Goal: Navigation & Orientation: Find specific page/section

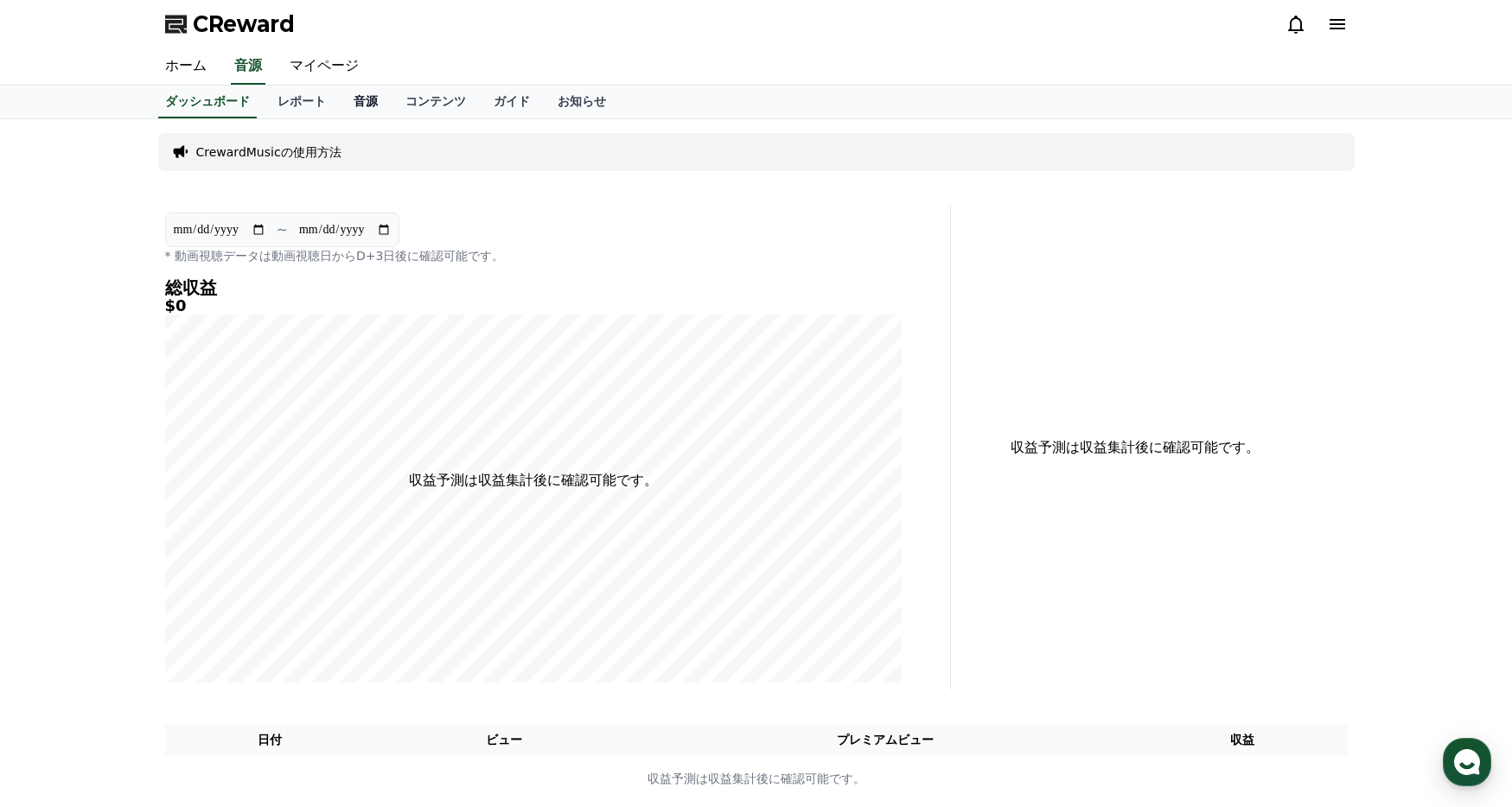
click at [364, 104] on link "音源" at bounding box center [365, 103] width 52 height 33
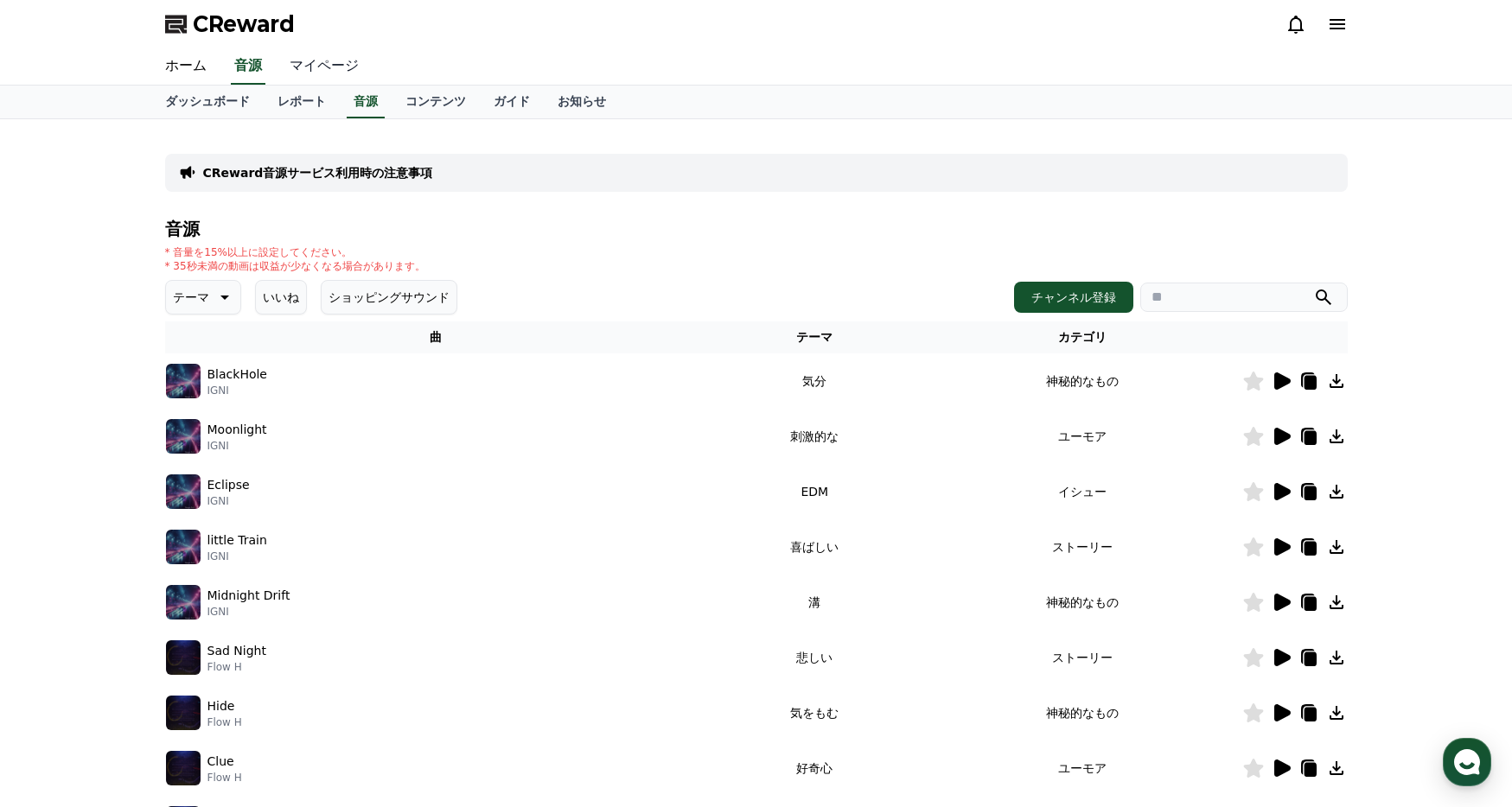
click at [327, 78] on link "マイページ" at bounding box center [324, 66] width 97 height 36
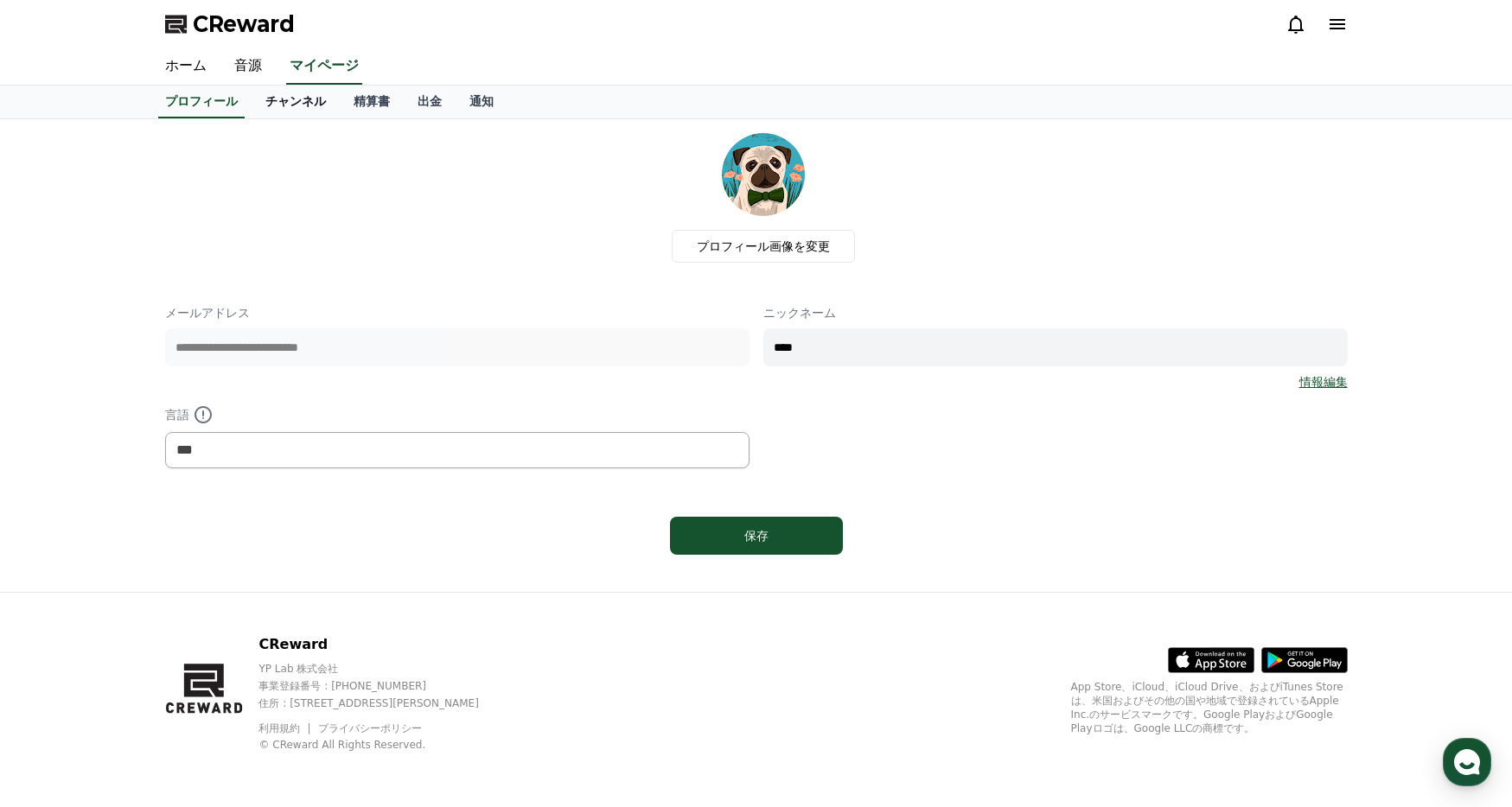
click at [295, 105] on link "チャンネル" at bounding box center [295, 103] width 88 height 33
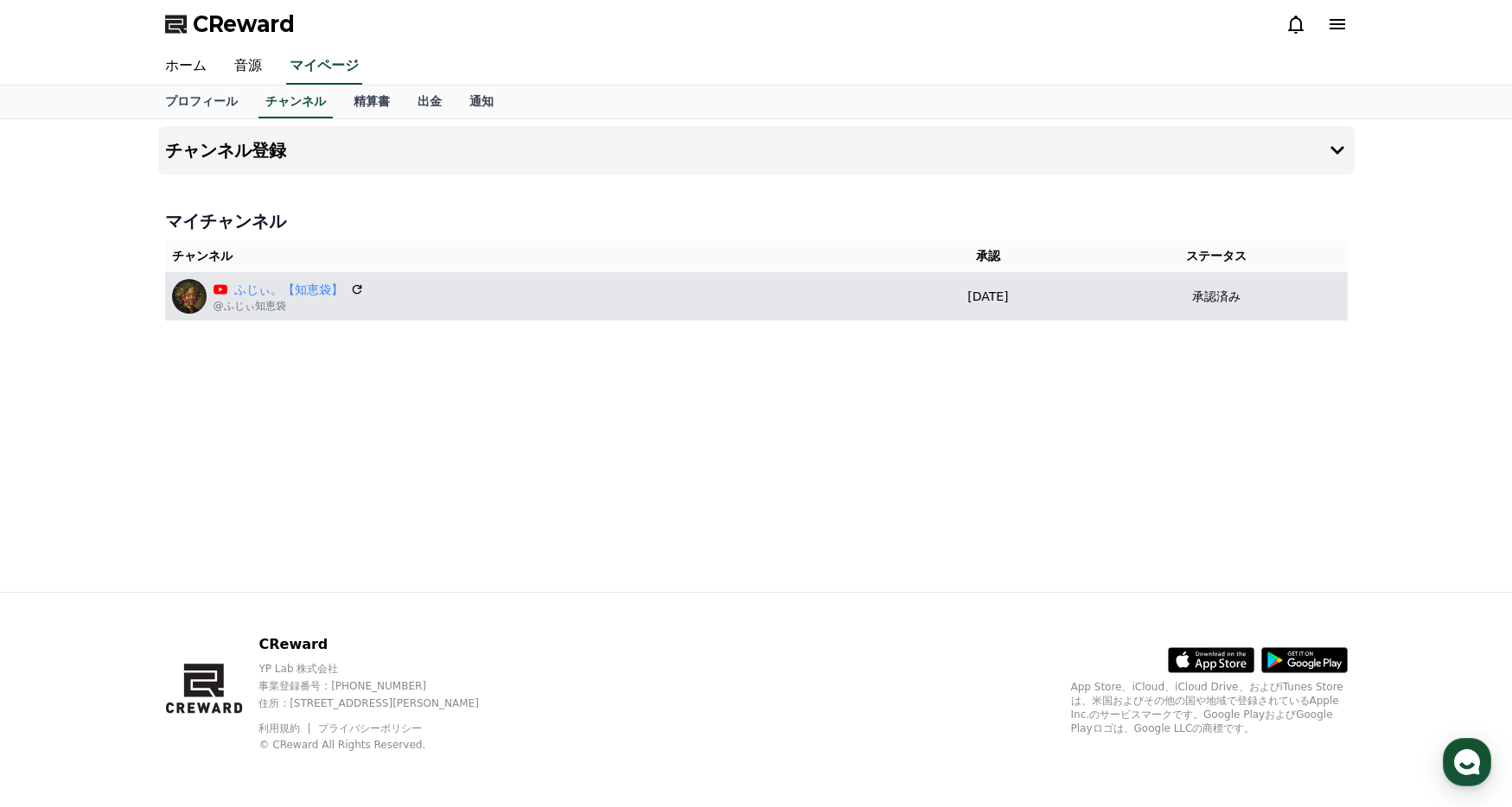
click at [518, 301] on div "ふじぃ。【知恵袋】 @ふじぃ知恵袋" at bounding box center [528, 296] width 713 height 34
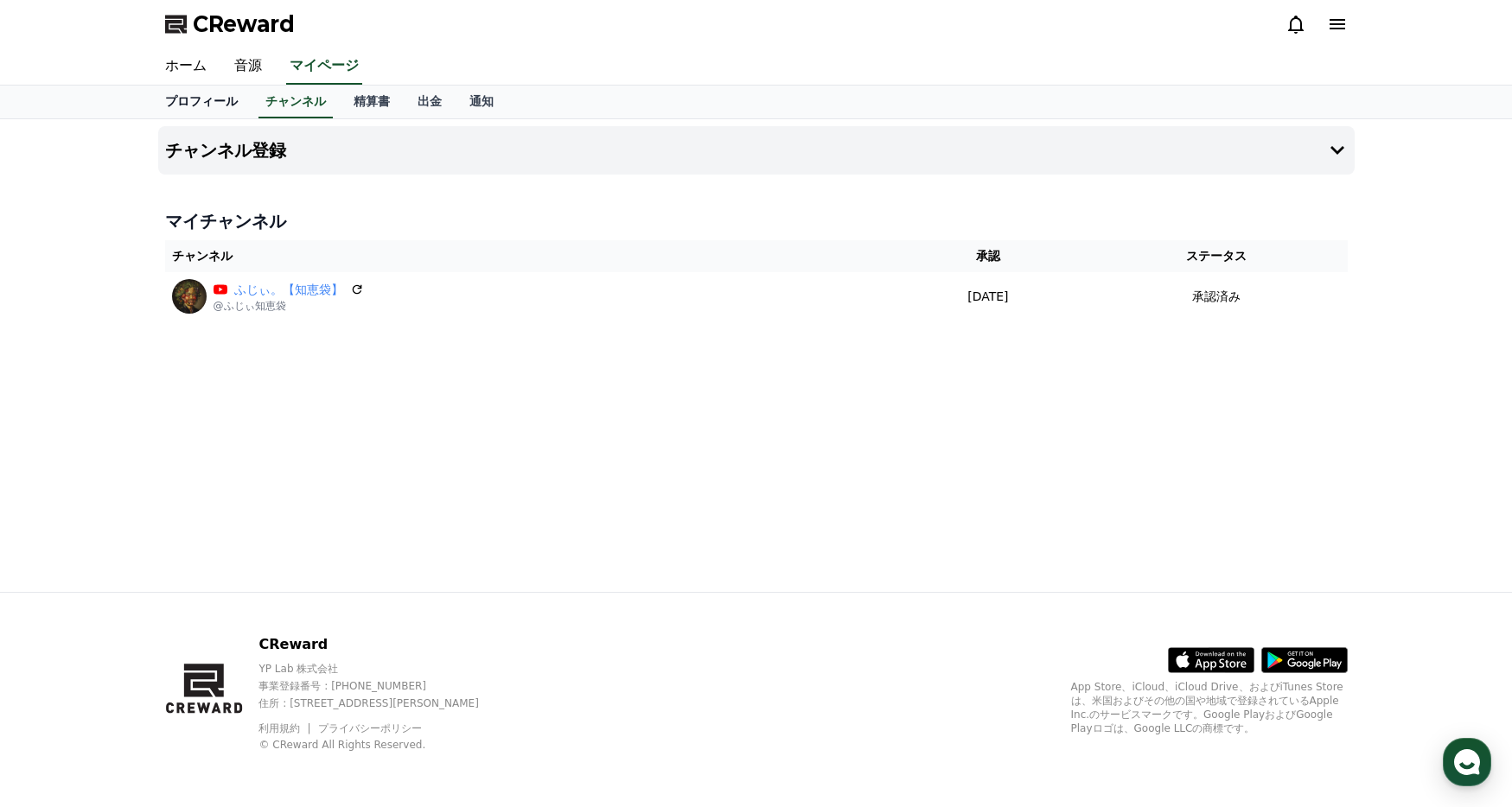
click at [215, 103] on link "プロフィール" at bounding box center [202, 103] width 100 height 33
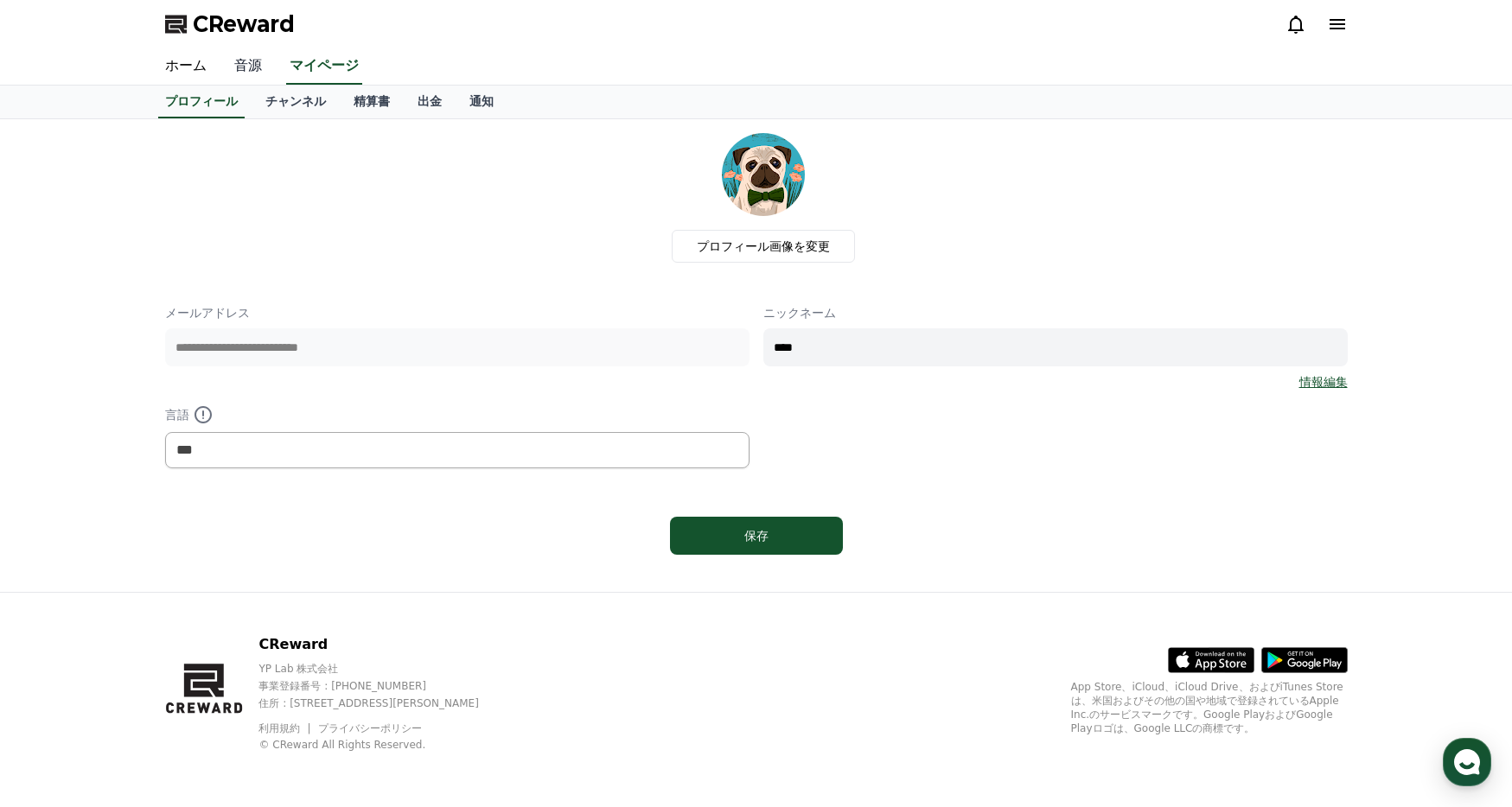
click at [251, 73] on link "音源" at bounding box center [248, 66] width 55 height 36
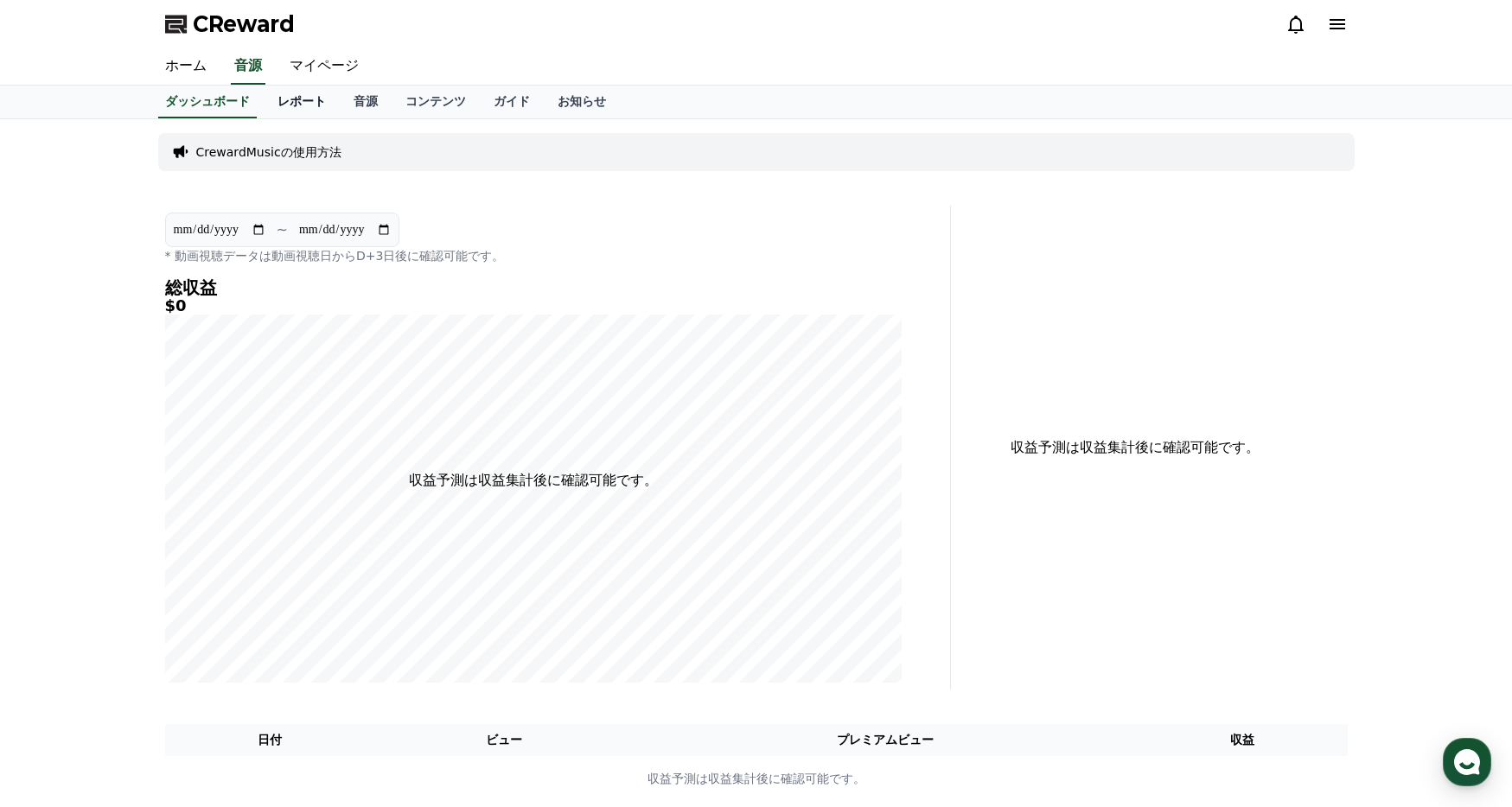
click at [276, 102] on link "レポート" at bounding box center [301, 103] width 76 height 33
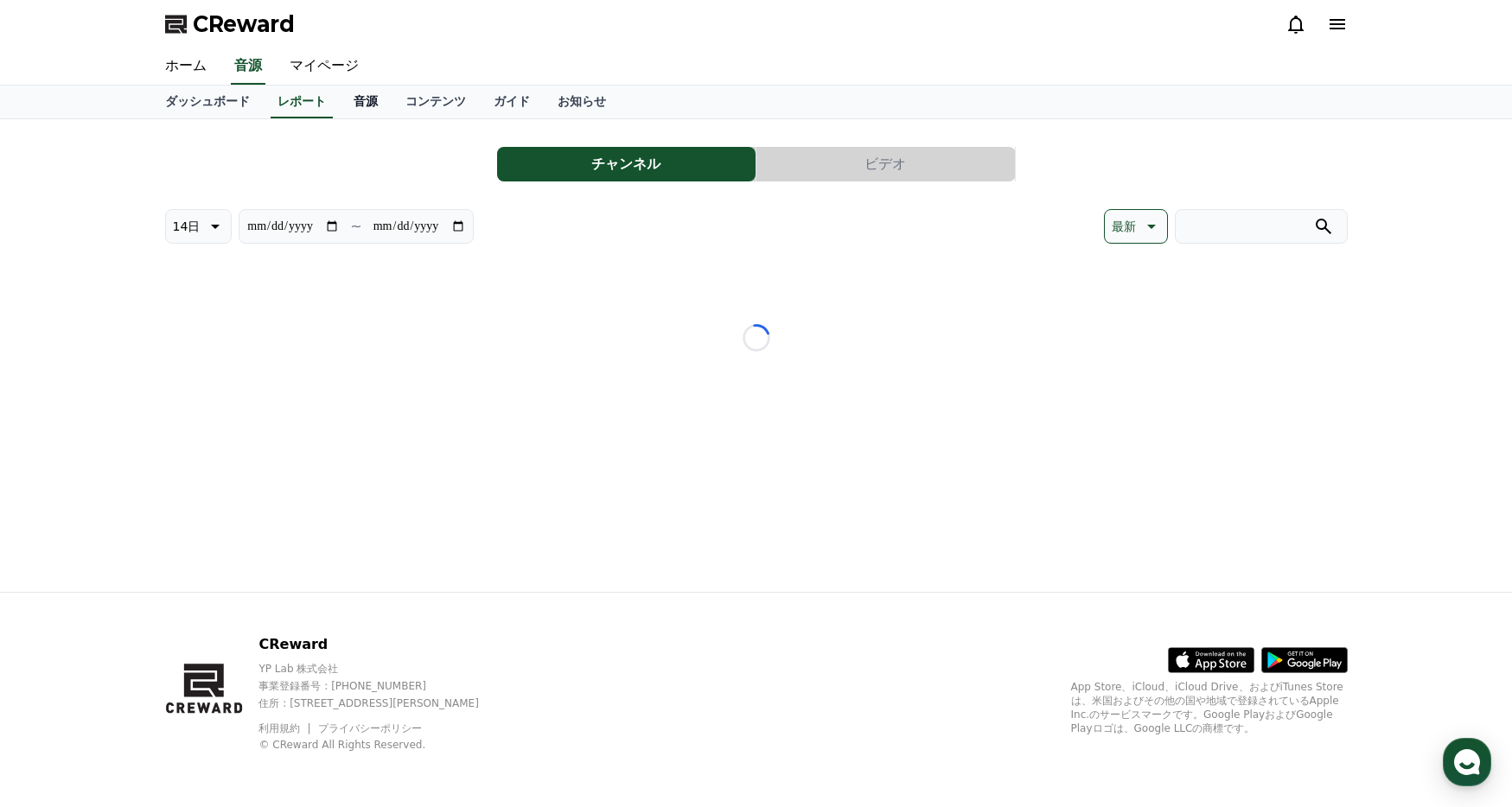
click at [367, 102] on link "音源" at bounding box center [365, 103] width 52 height 33
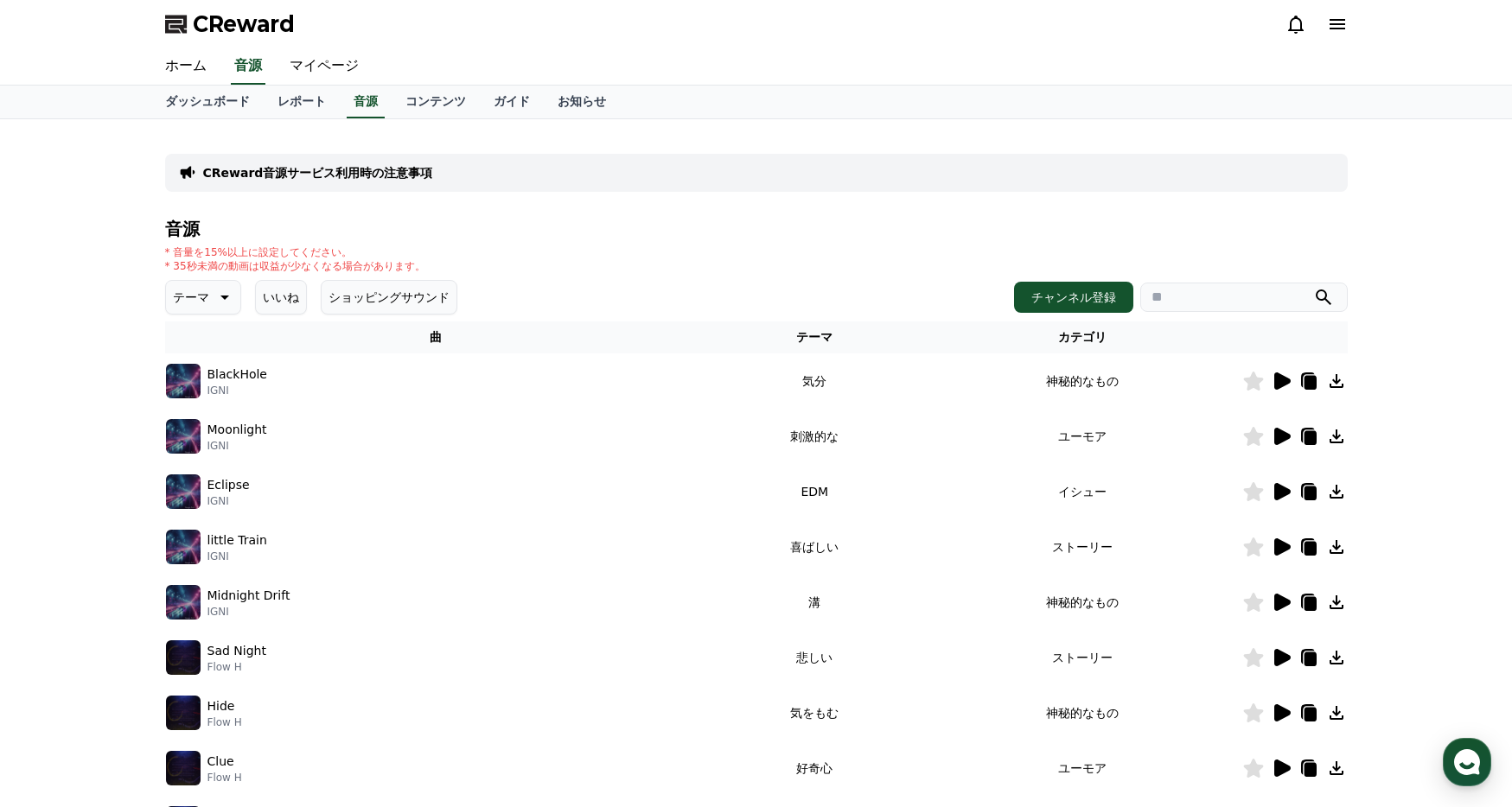
click at [1283, 434] on icon at bounding box center [1283, 436] width 17 height 18
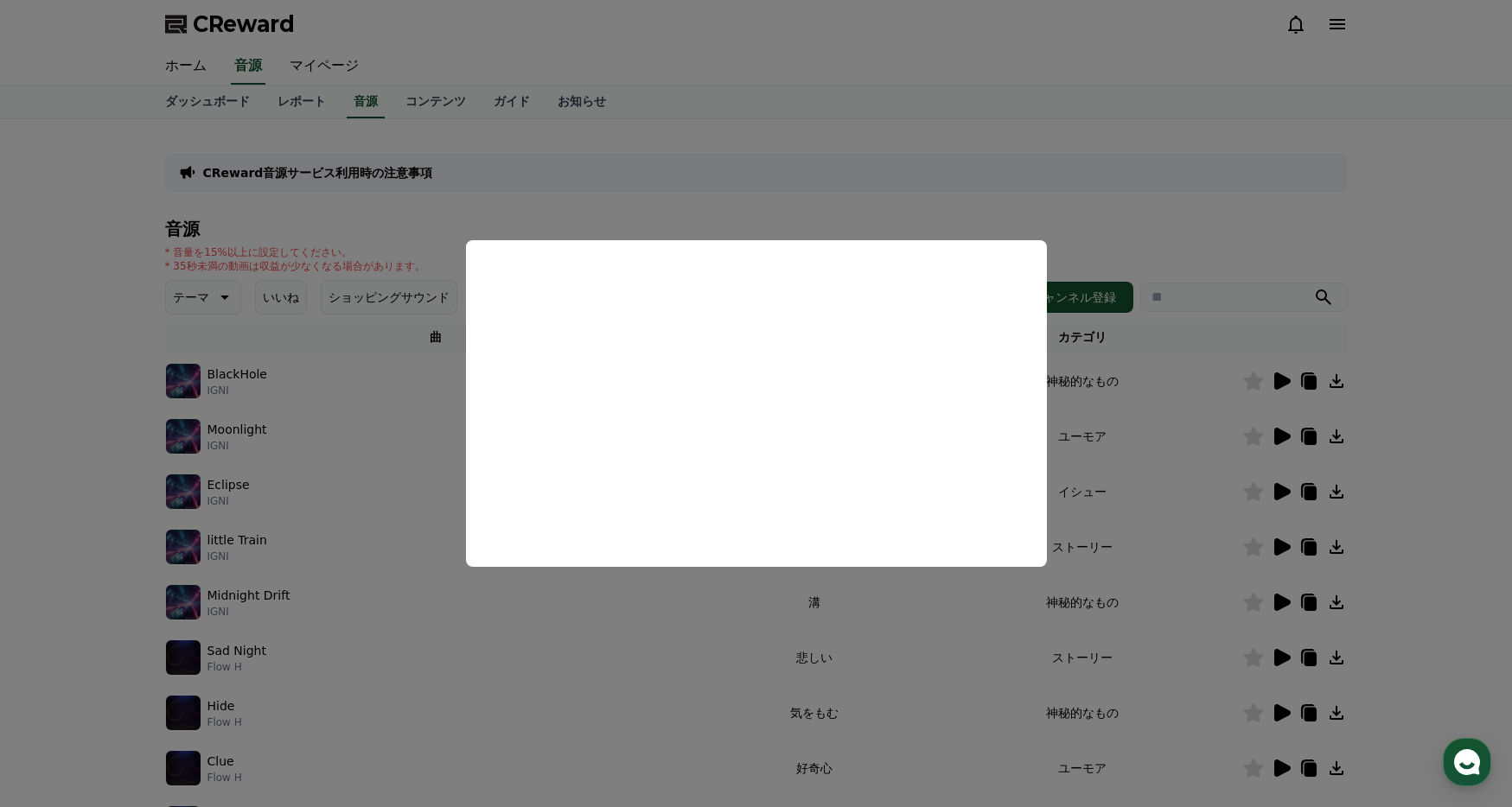
click at [971, 195] on button "close modal" at bounding box center [756, 403] width 1512 height 807
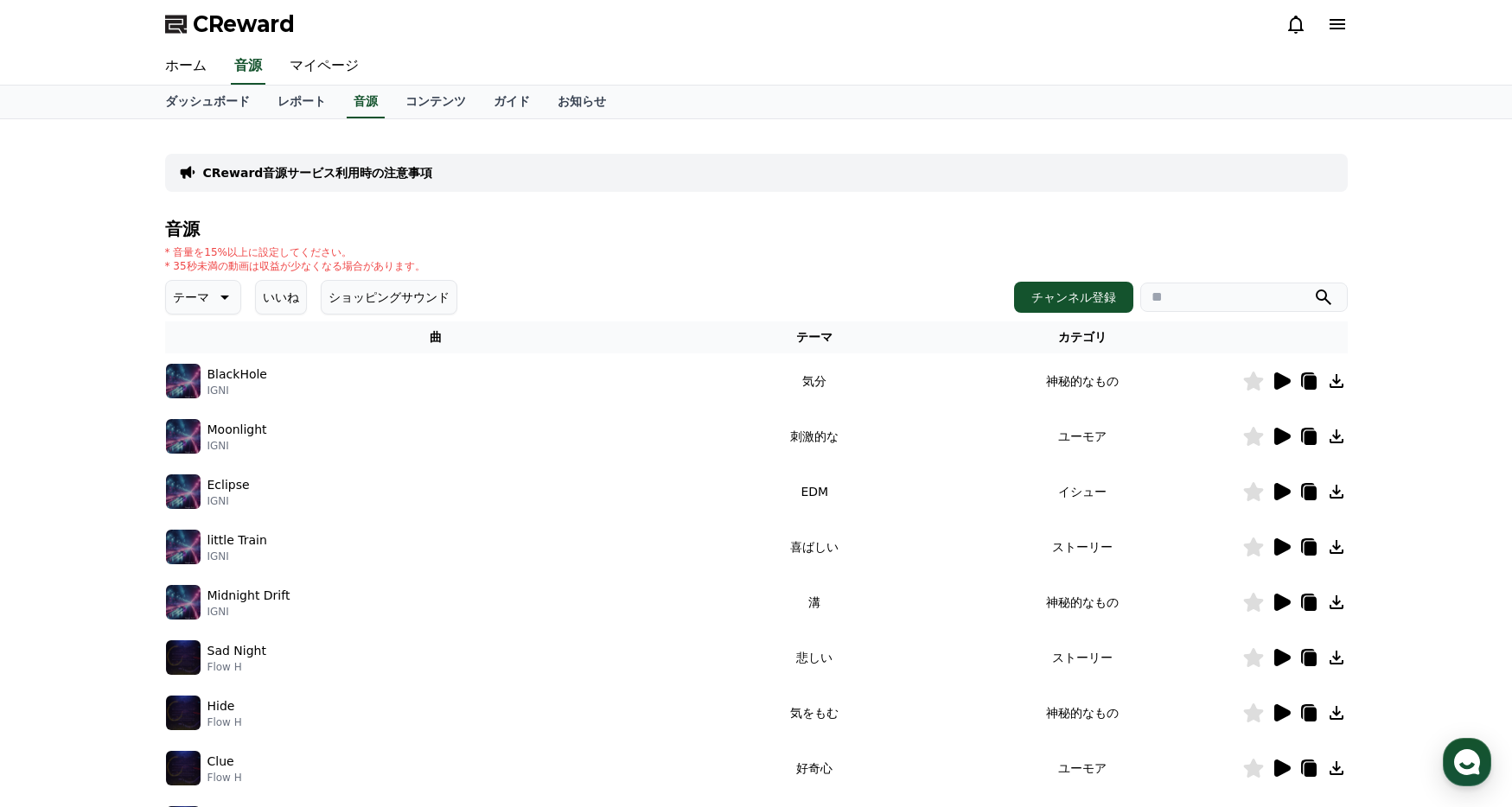
click at [1280, 489] on icon at bounding box center [1283, 492] width 17 height 18
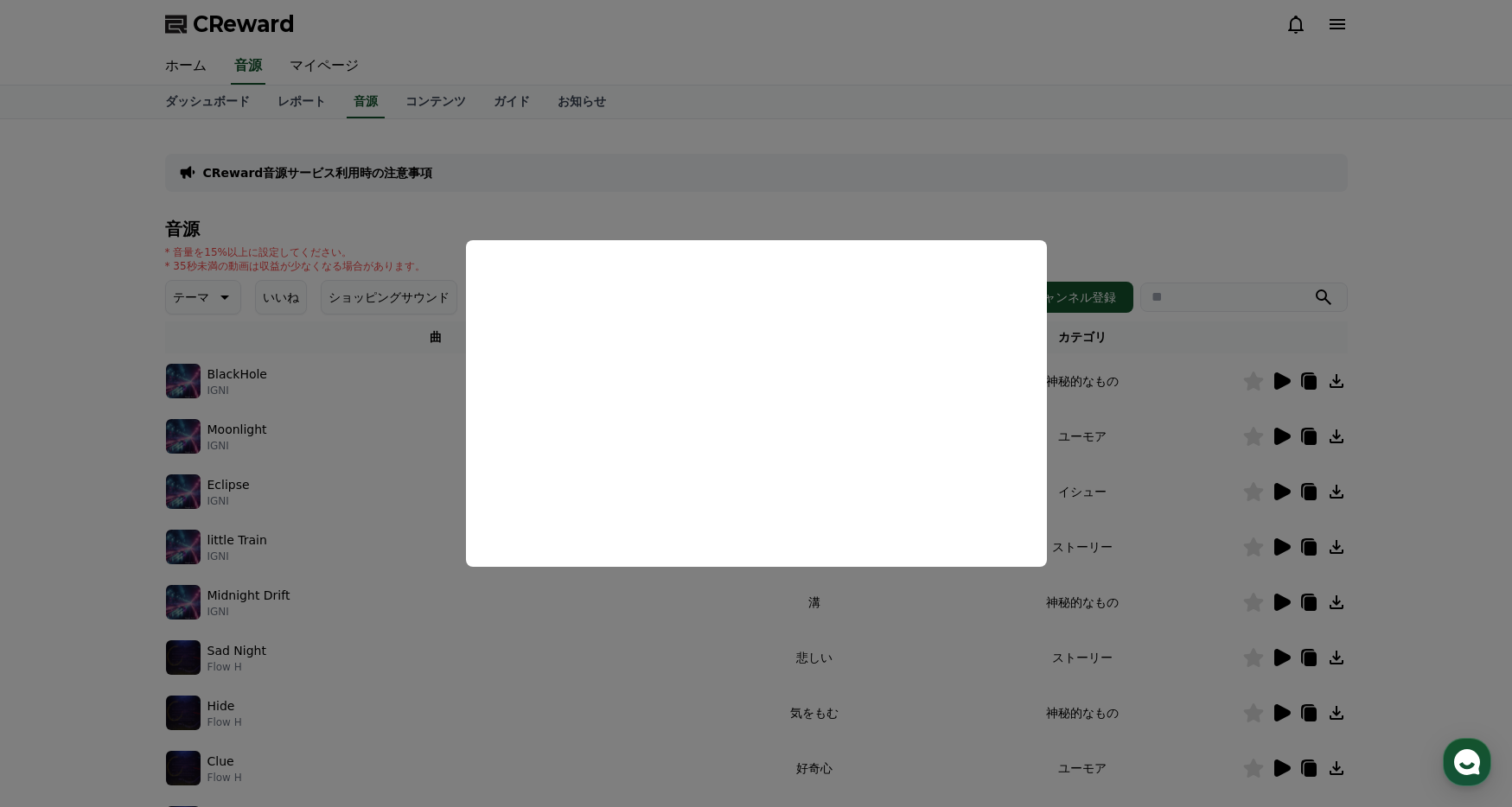
click at [117, 529] on button "close modal" at bounding box center [756, 403] width 1512 height 807
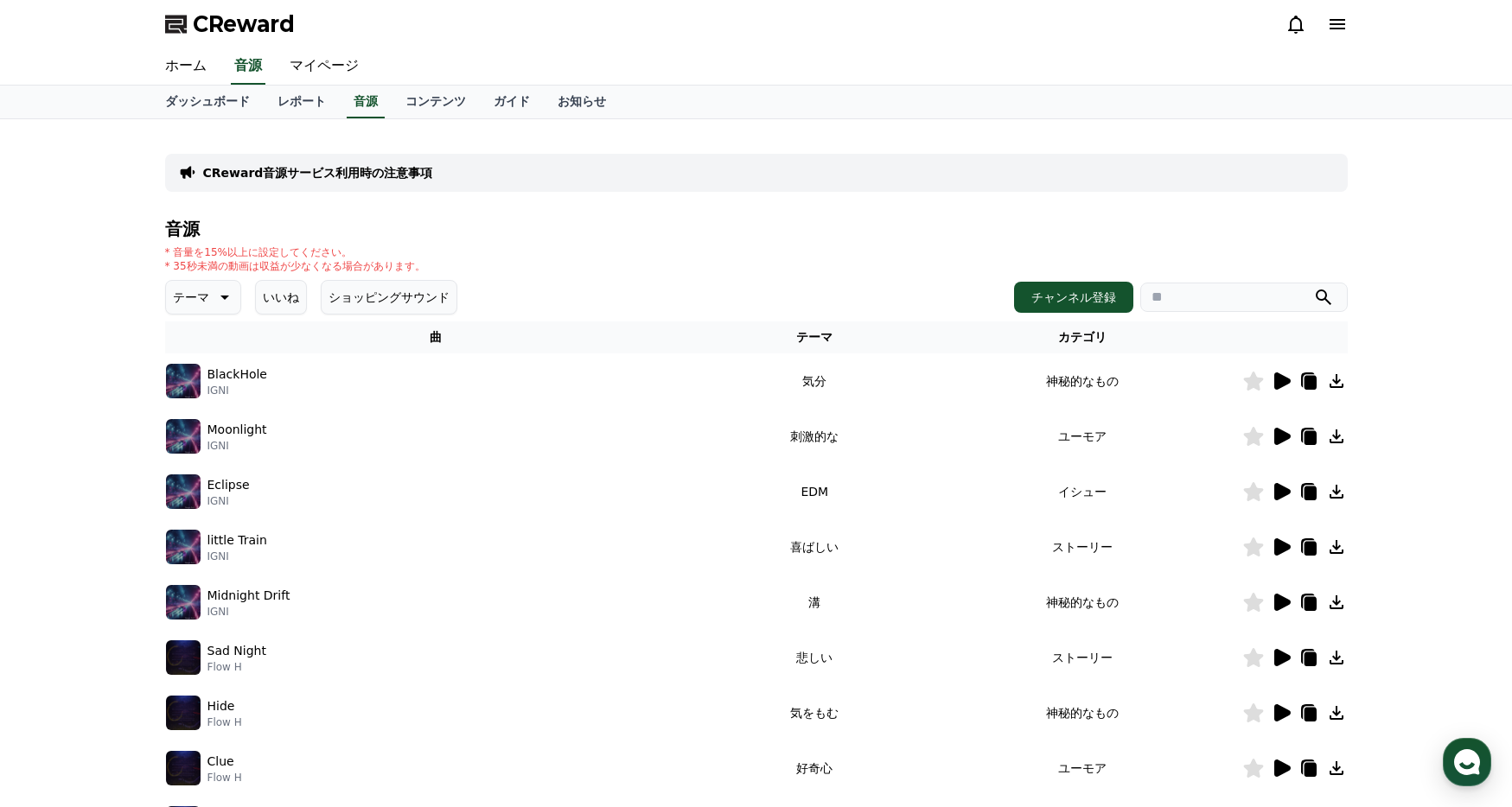
click at [1280, 603] on icon at bounding box center [1283, 602] width 17 height 18
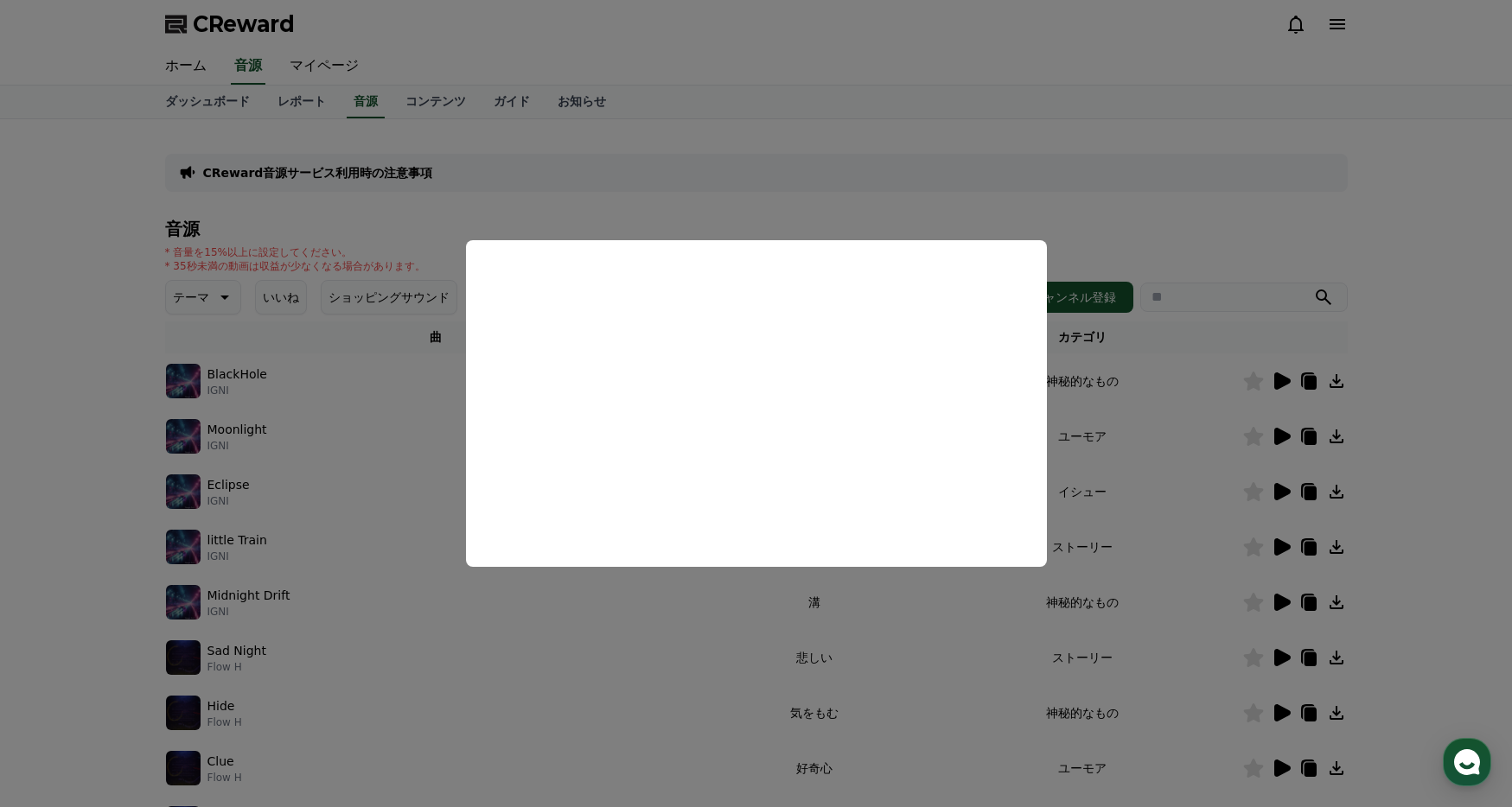
click at [94, 475] on button "close modal" at bounding box center [756, 403] width 1512 height 807
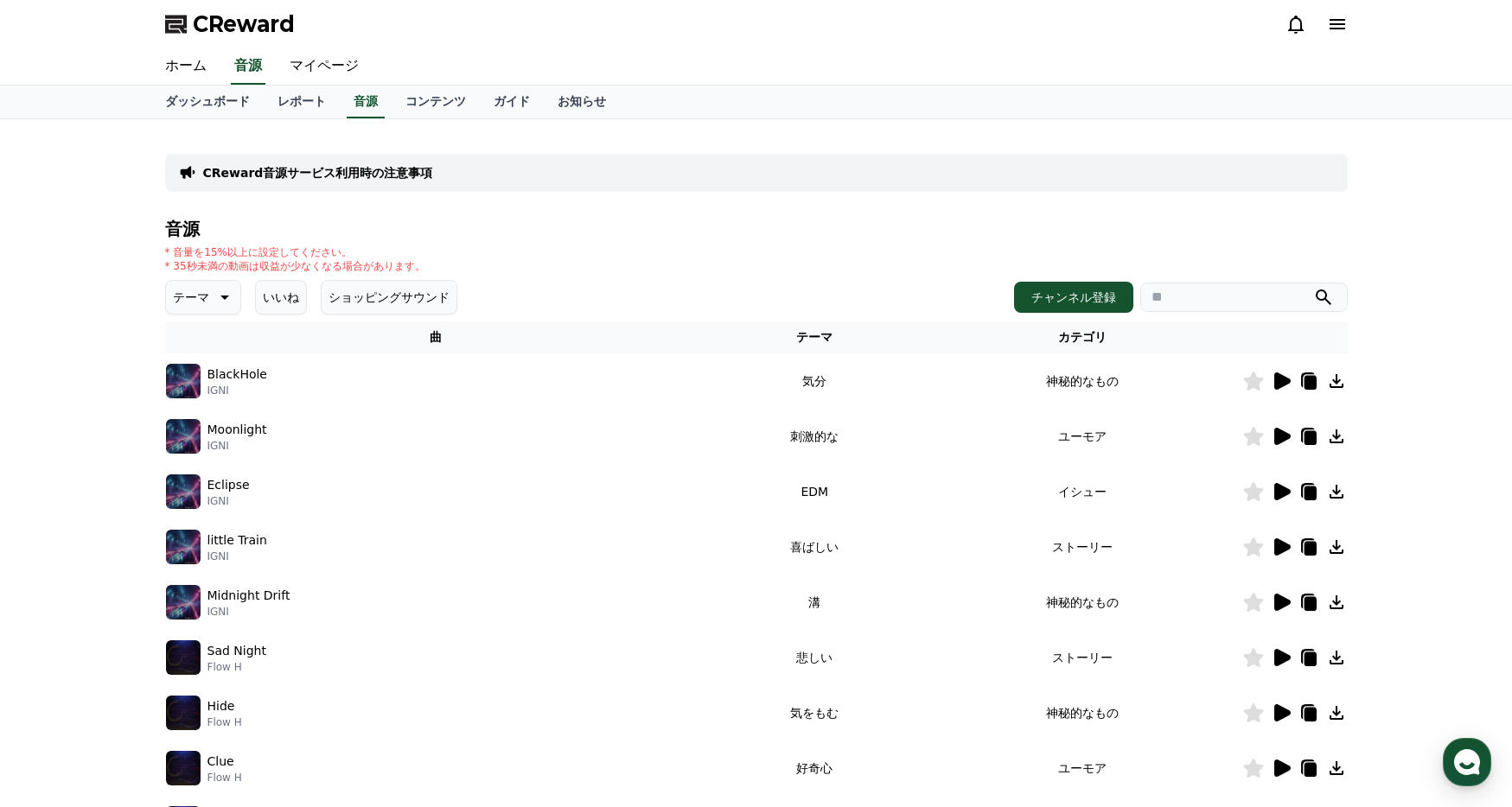
click at [1280, 545] on icon at bounding box center [1283, 546] width 17 height 18
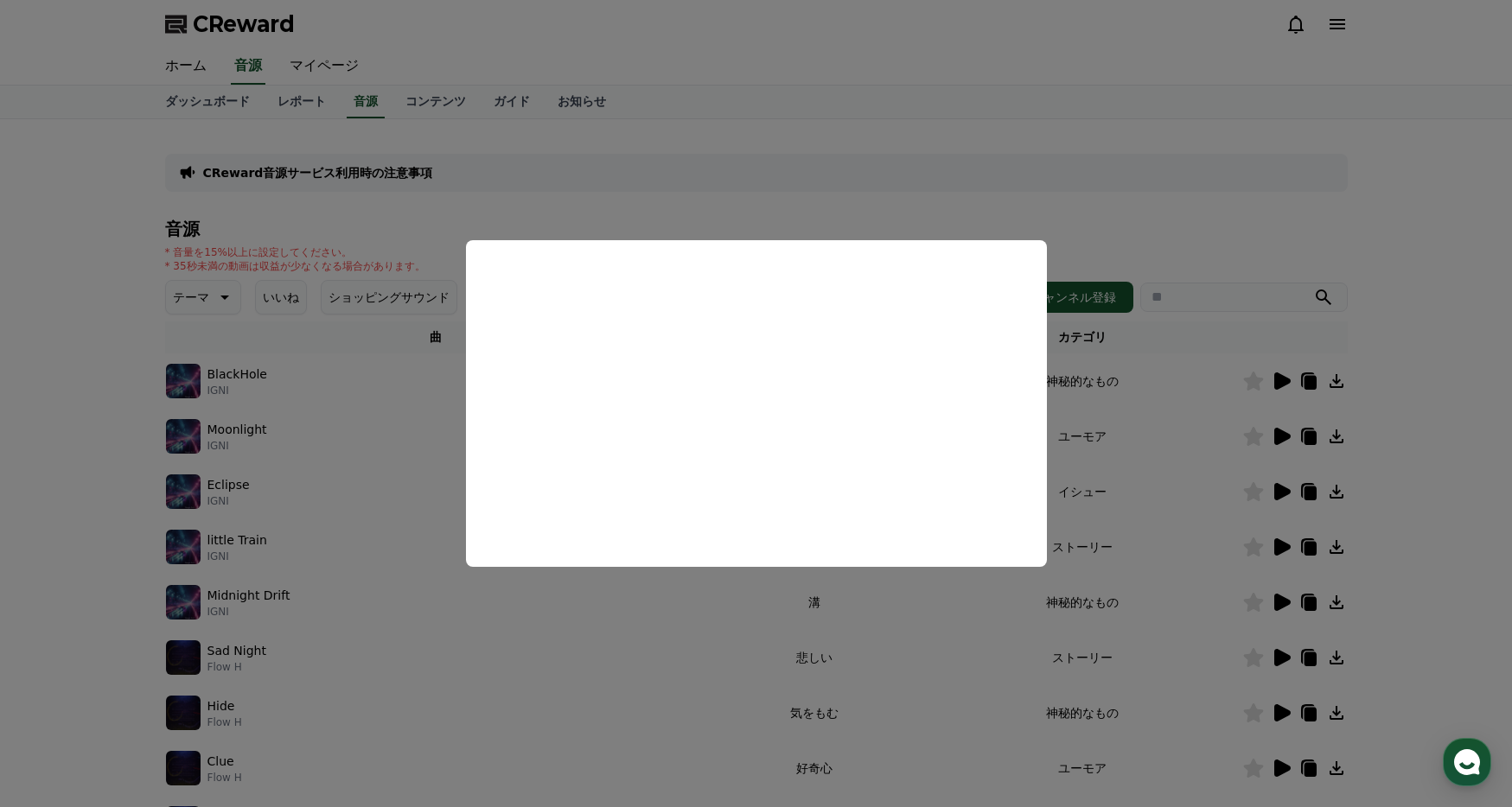
click at [907, 210] on button "close modal" at bounding box center [756, 403] width 1512 height 807
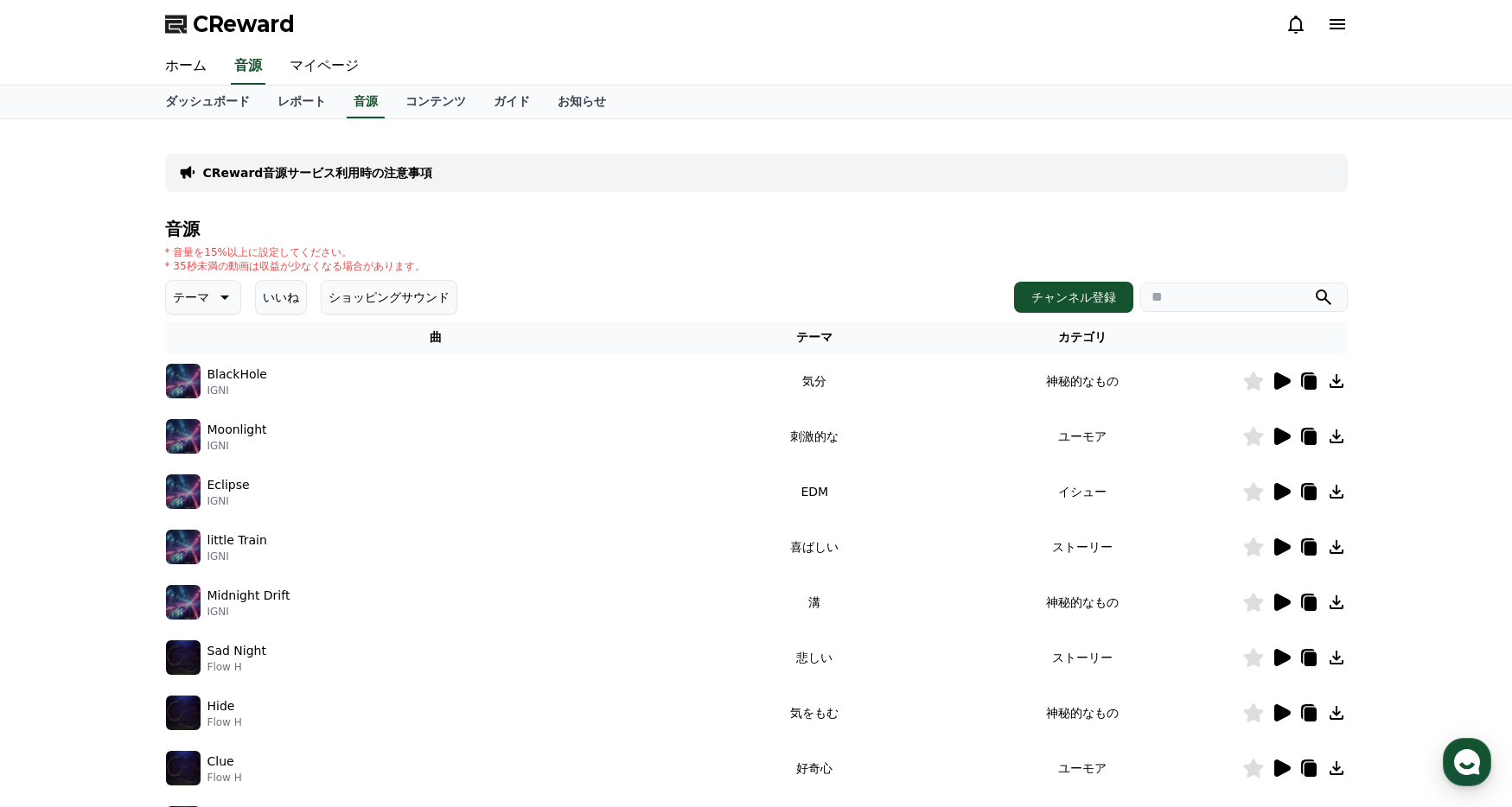
click at [1334, 550] on icon at bounding box center [1336, 547] width 20 height 20
click at [103, 286] on div "CReward音源サービス利用時の注意事項 音源 * 音量を15%以上に設定してください。 * 35秒未満の動画は収益が少なくなる場合があります。 テーマ い…" at bounding box center [756, 537] width 1512 height 836
click at [219, 381] on p "BlackHole" at bounding box center [237, 374] width 60 height 18
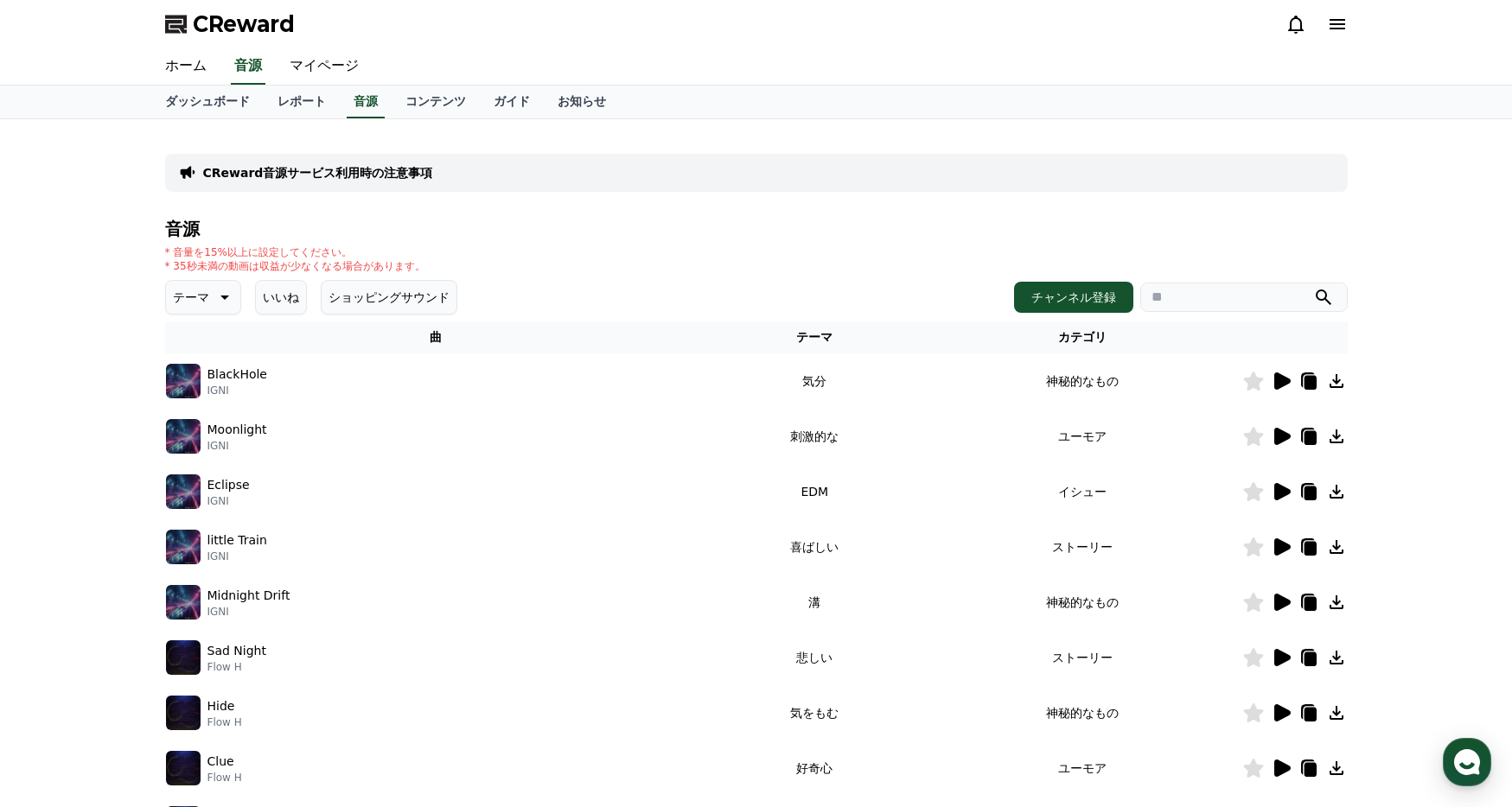
click at [86, 451] on div "CReward音源サービス利用時の注意事項 音源 * 音量を15%以上に設定してください。 * 35秒未満の動画は収益が少なくなる場合があります。 テーマ い…" at bounding box center [756, 537] width 1512 height 836
click at [410, 105] on link "コンテンツ" at bounding box center [435, 103] width 88 height 33
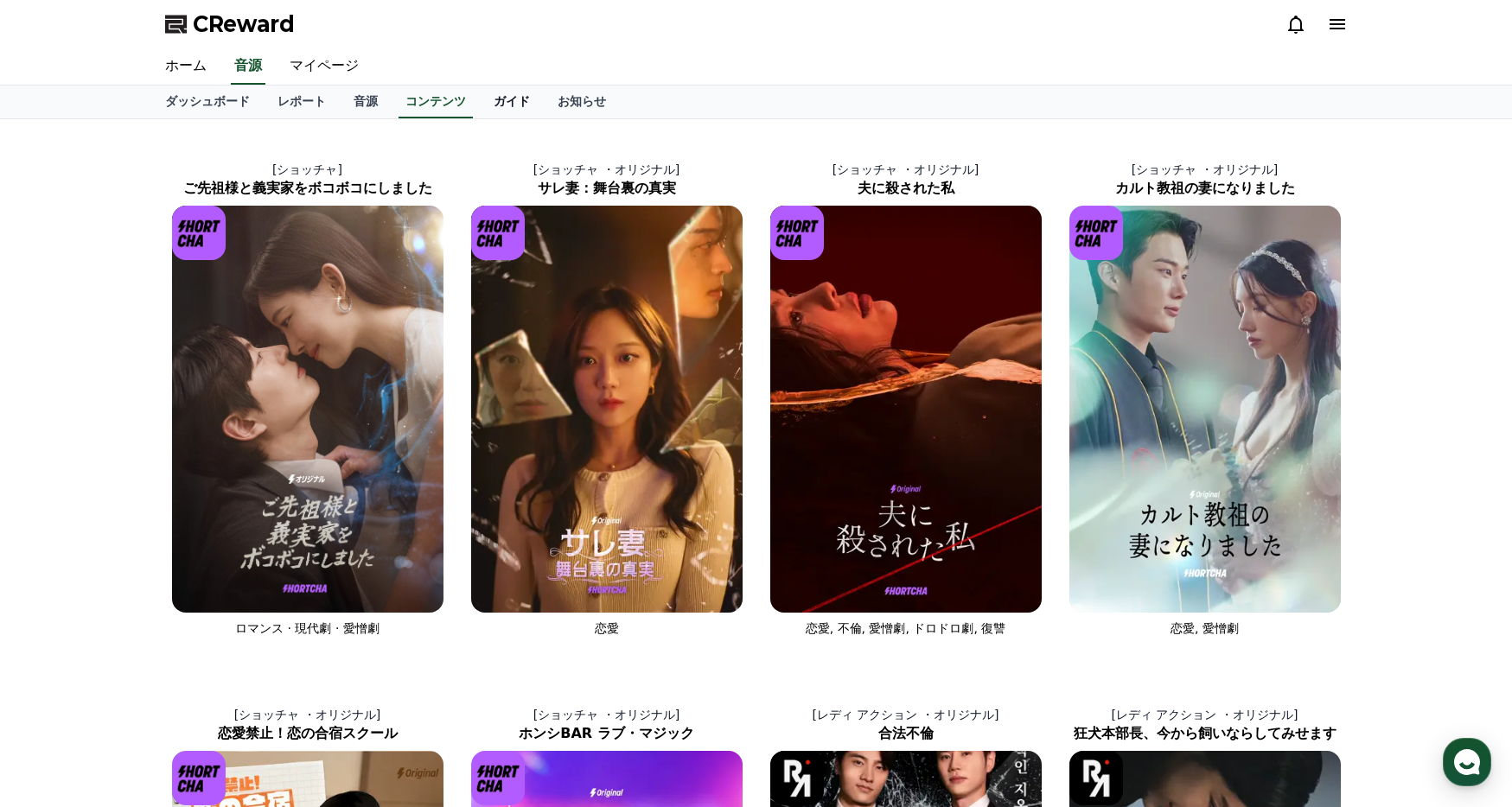
click at [500, 104] on link "ガイド" at bounding box center [511, 103] width 64 height 33
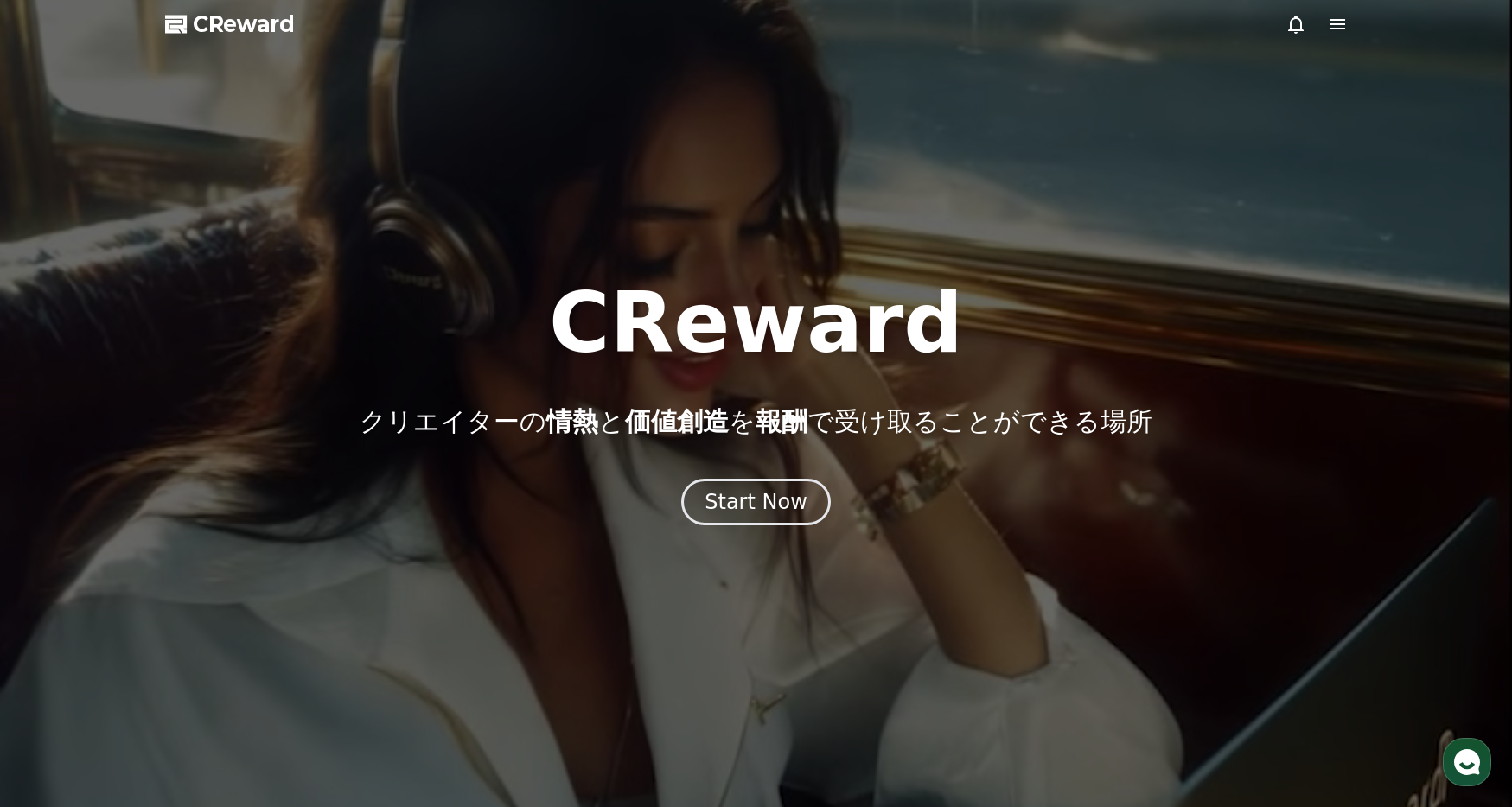
click at [1356, 20] on div at bounding box center [756, 403] width 1512 height 807
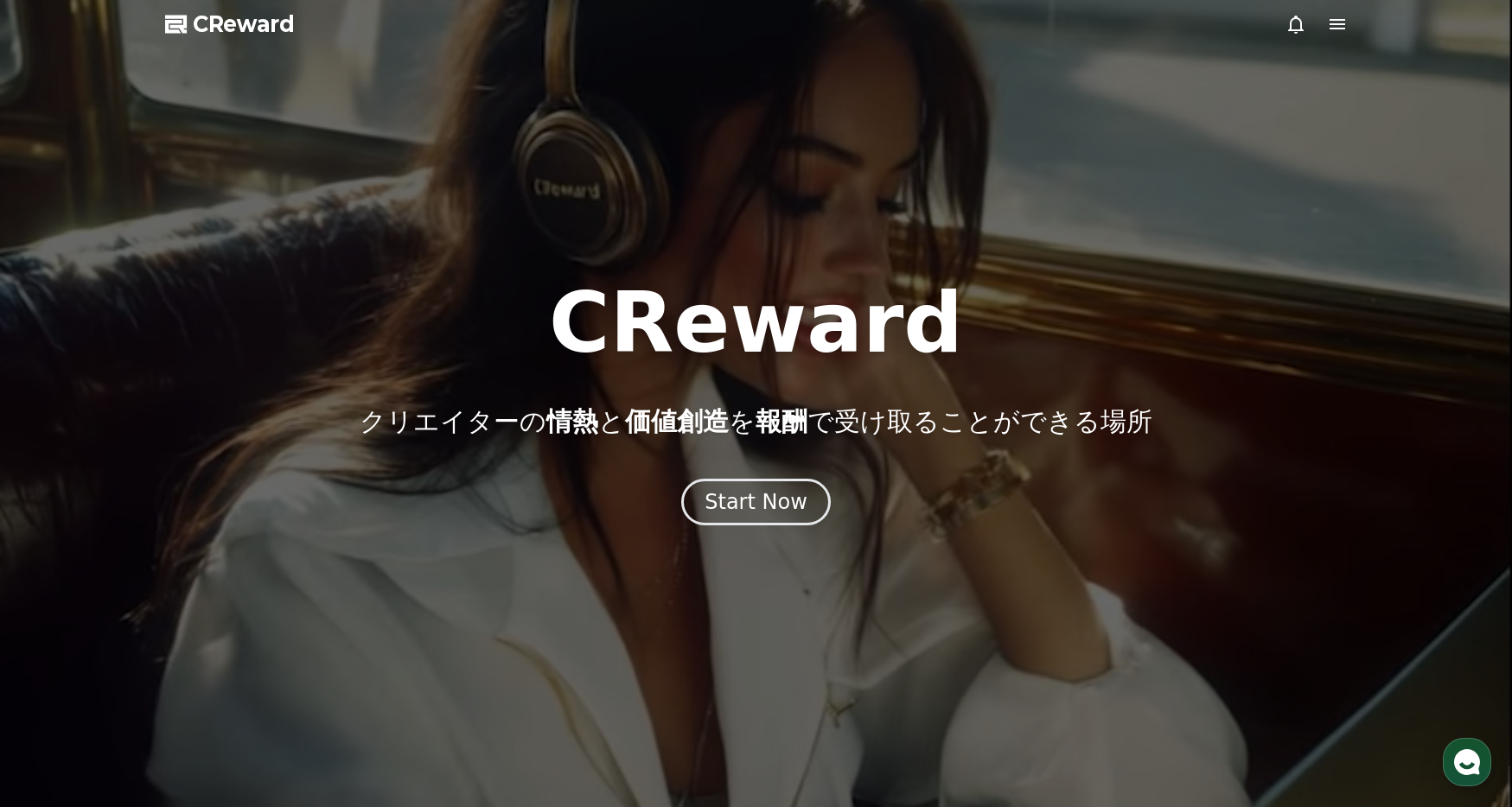
click at [1347, 20] on div at bounding box center [756, 403] width 1512 height 807
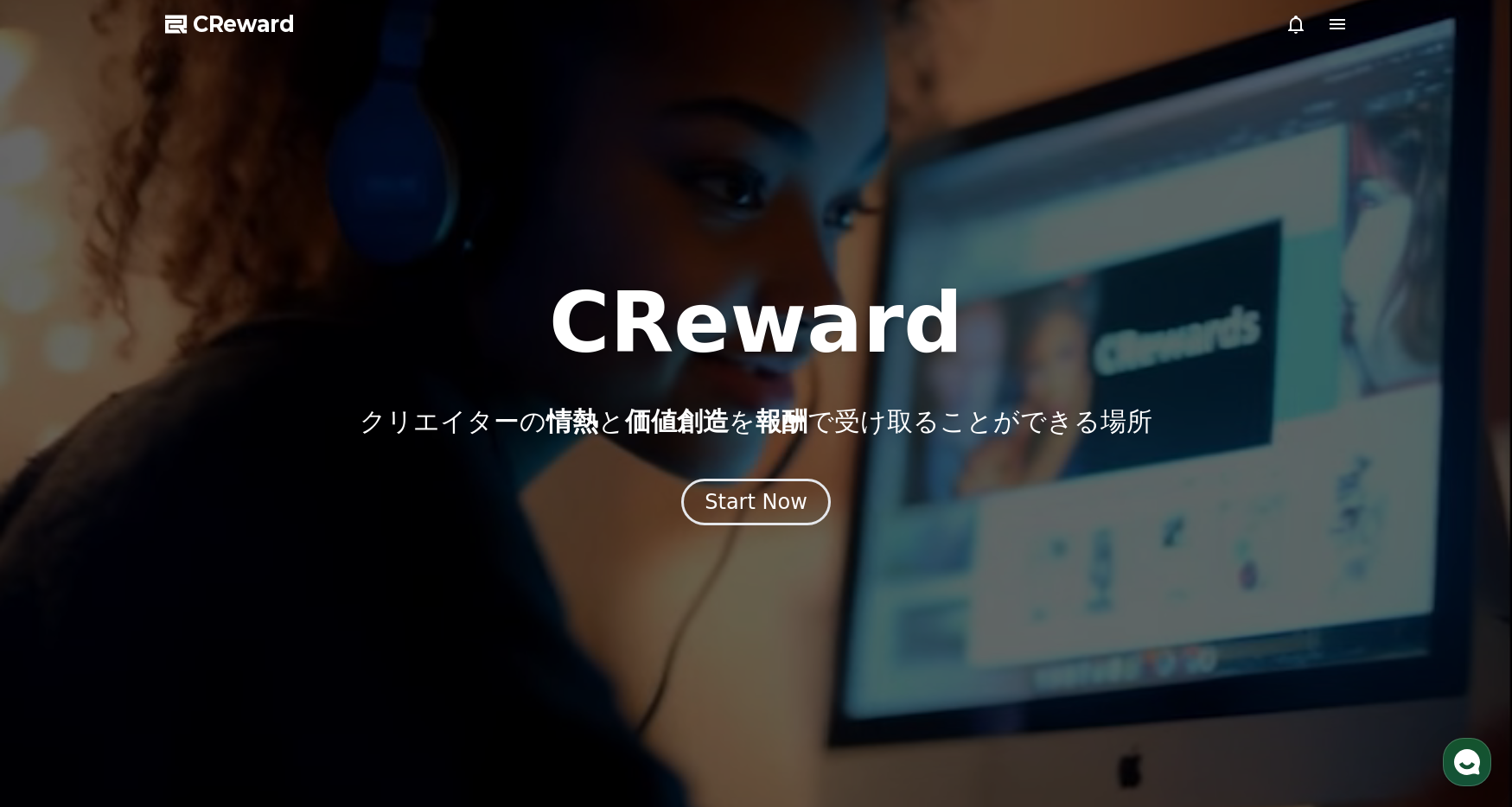
click at [1338, 24] on icon at bounding box center [1337, 24] width 16 height 10
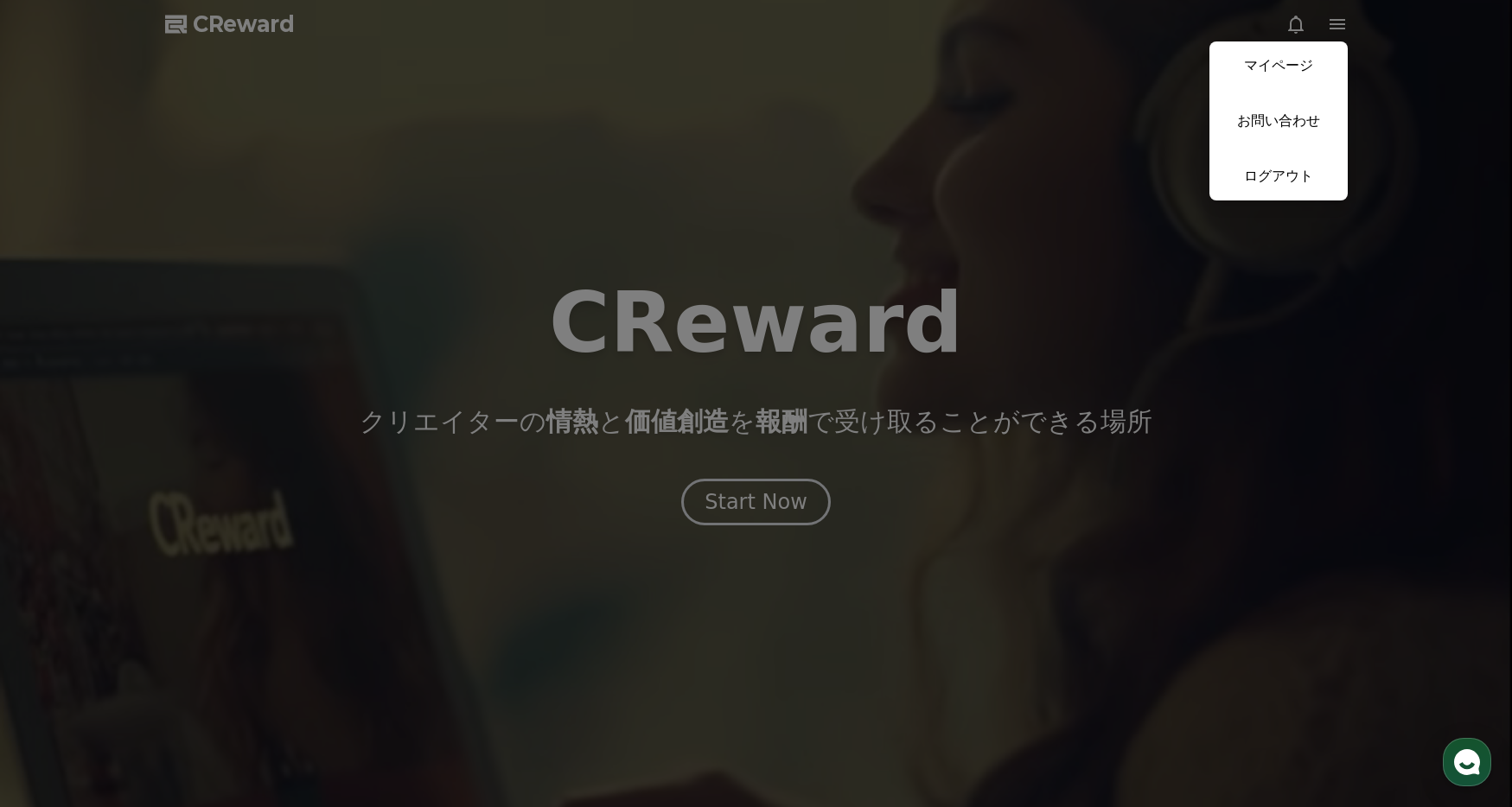
click at [1384, 651] on button "close" at bounding box center [756, 403] width 1512 height 807
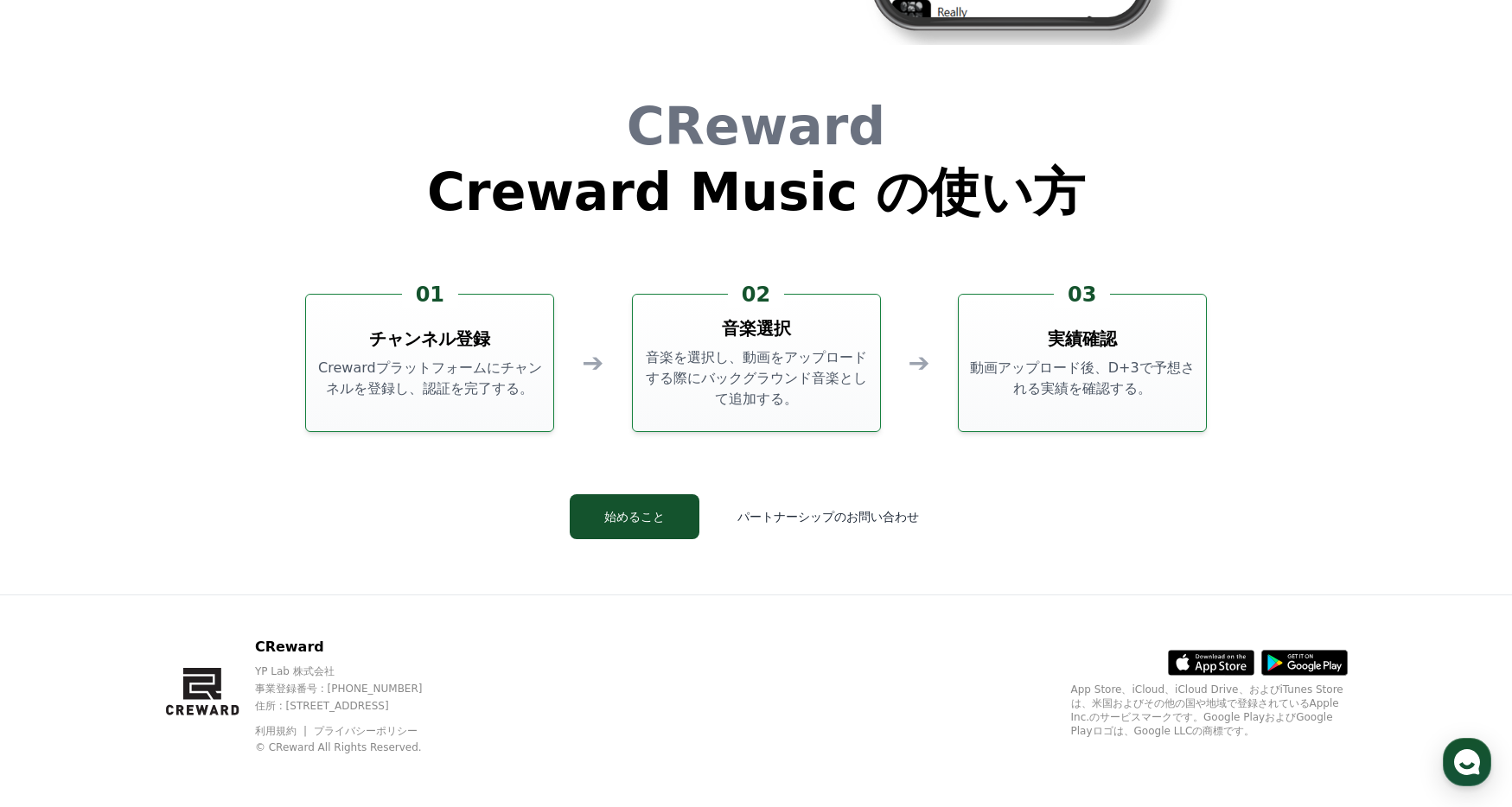
scroll to position [4682, 0]
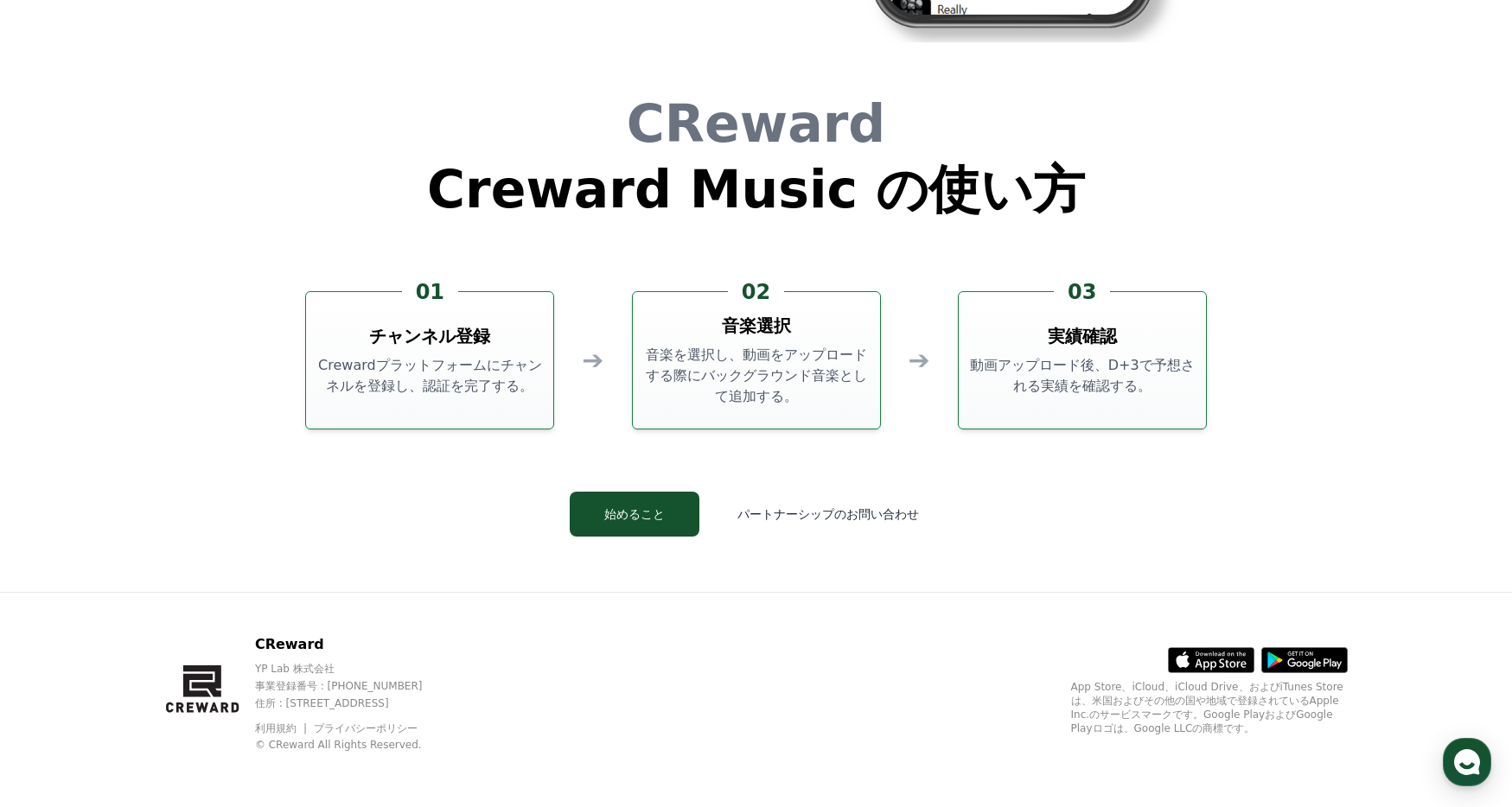
click at [361, 726] on link "プライバシーポリシー" at bounding box center [365, 728] width 104 height 12
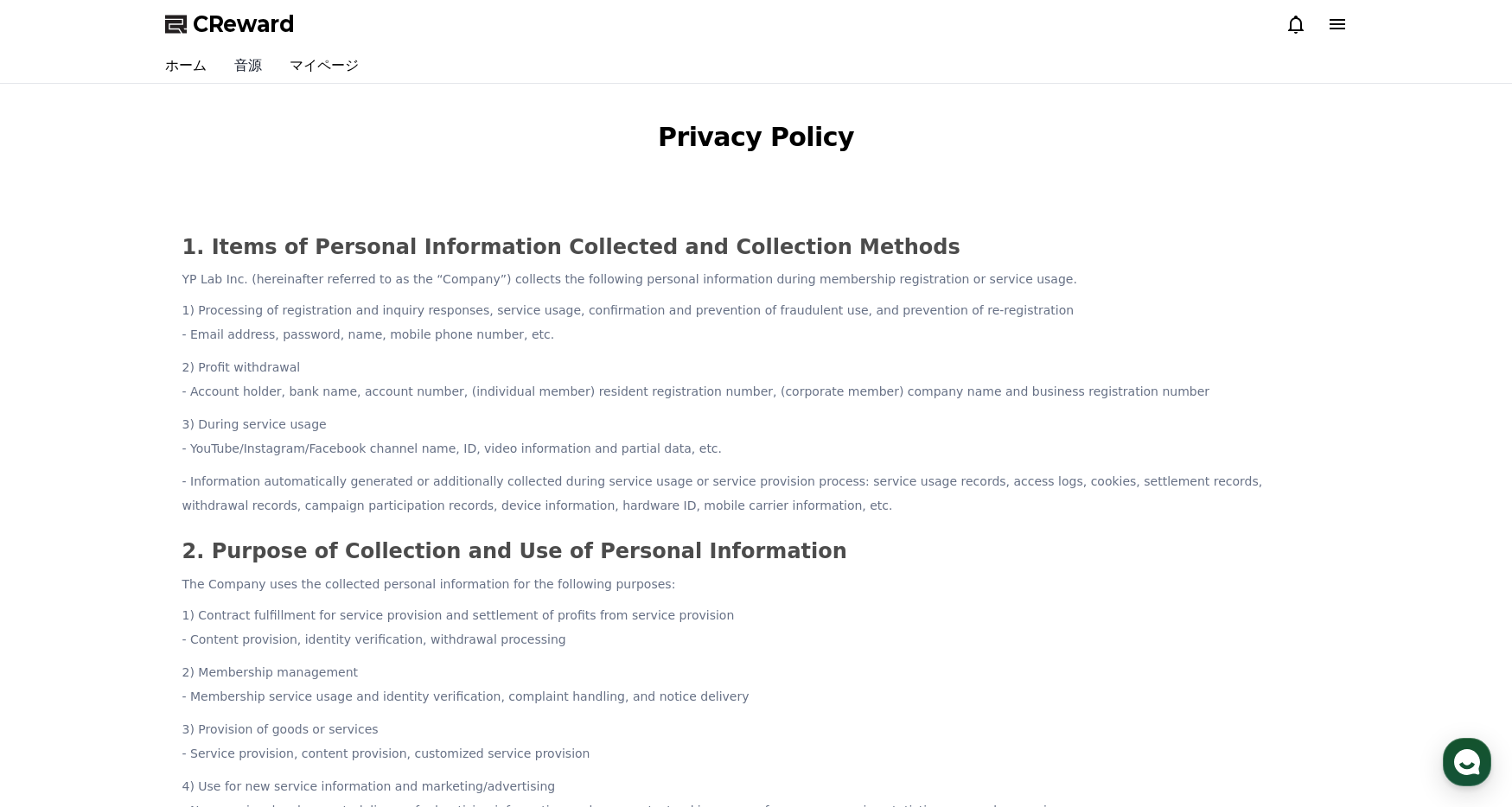
click at [237, 60] on link "音源" at bounding box center [248, 65] width 55 height 34
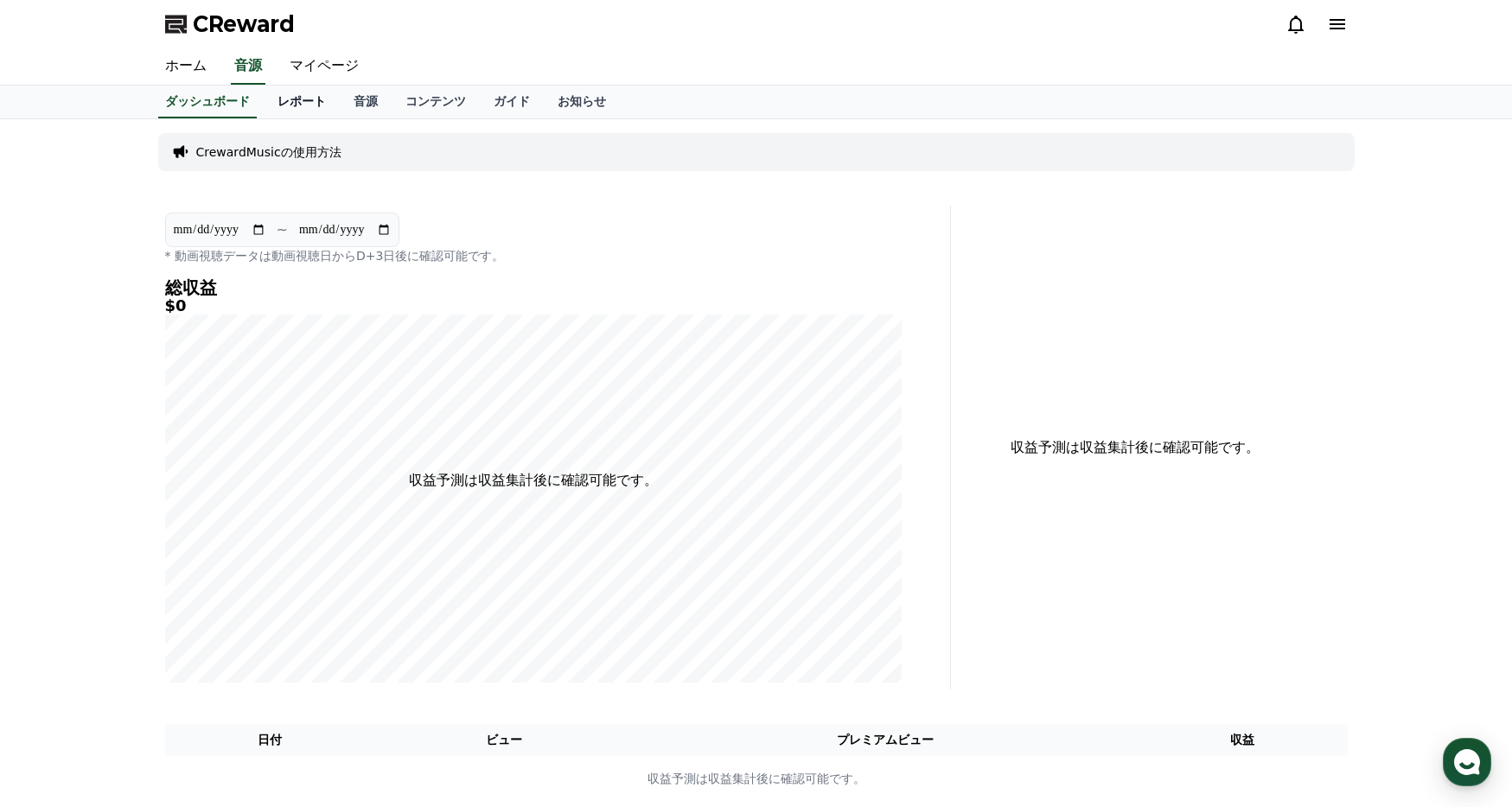
click at [279, 97] on link "レポート" at bounding box center [301, 103] width 76 height 33
